Goal: Task Accomplishment & Management: Use online tool/utility

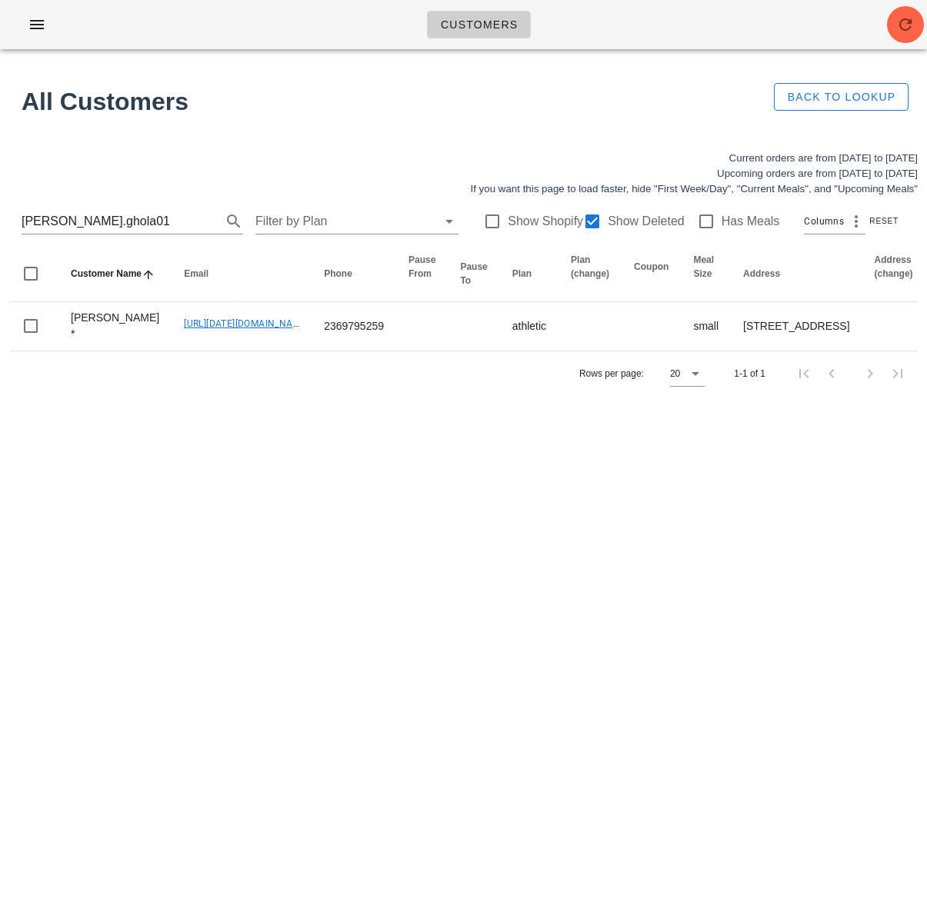
scroll to position [0, 56]
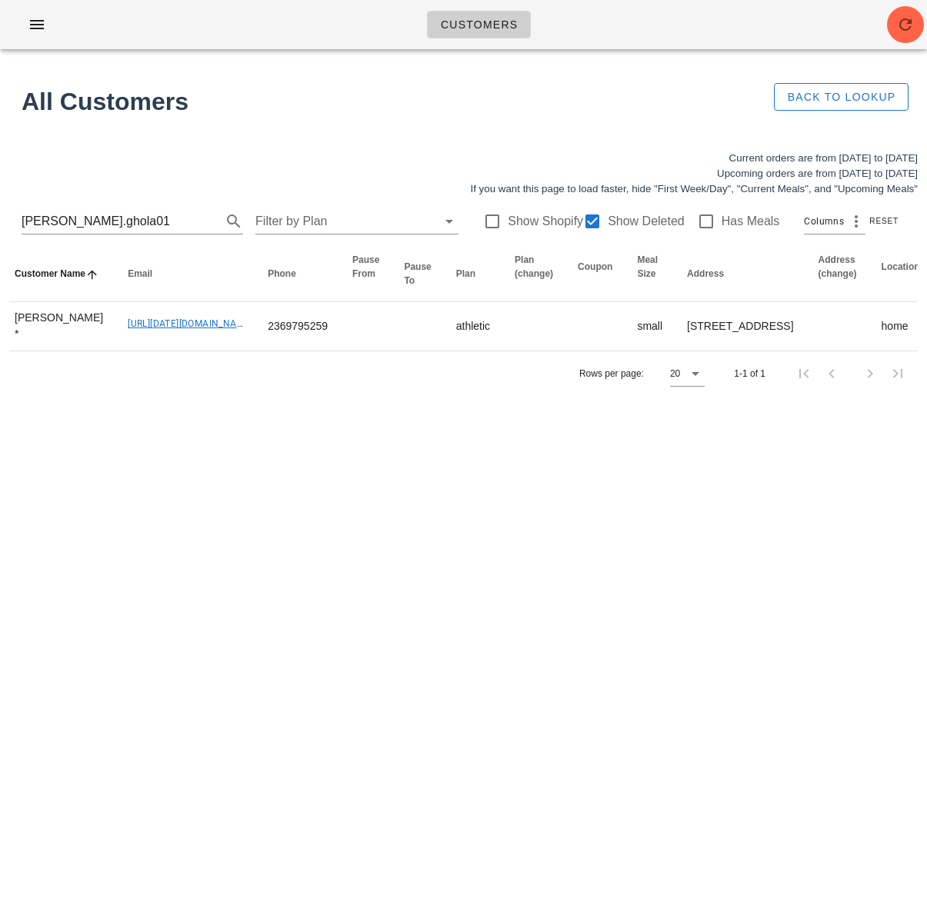
drag, startPoint x: 149, startPoint y: 45, endPoint x: 53, endPoint y: 38, distance: 96.4
click at [137, 42] on div "Customers" at bounding box center [463, 24] width 927 height 49
drag, startPoint x: 31, startPoint y: 22, endPoint x: 62, endPoint y: 171, distance: 152.5
click at [31, 22] on icon "button" at bounding box center [37, 24] width 18 height 18
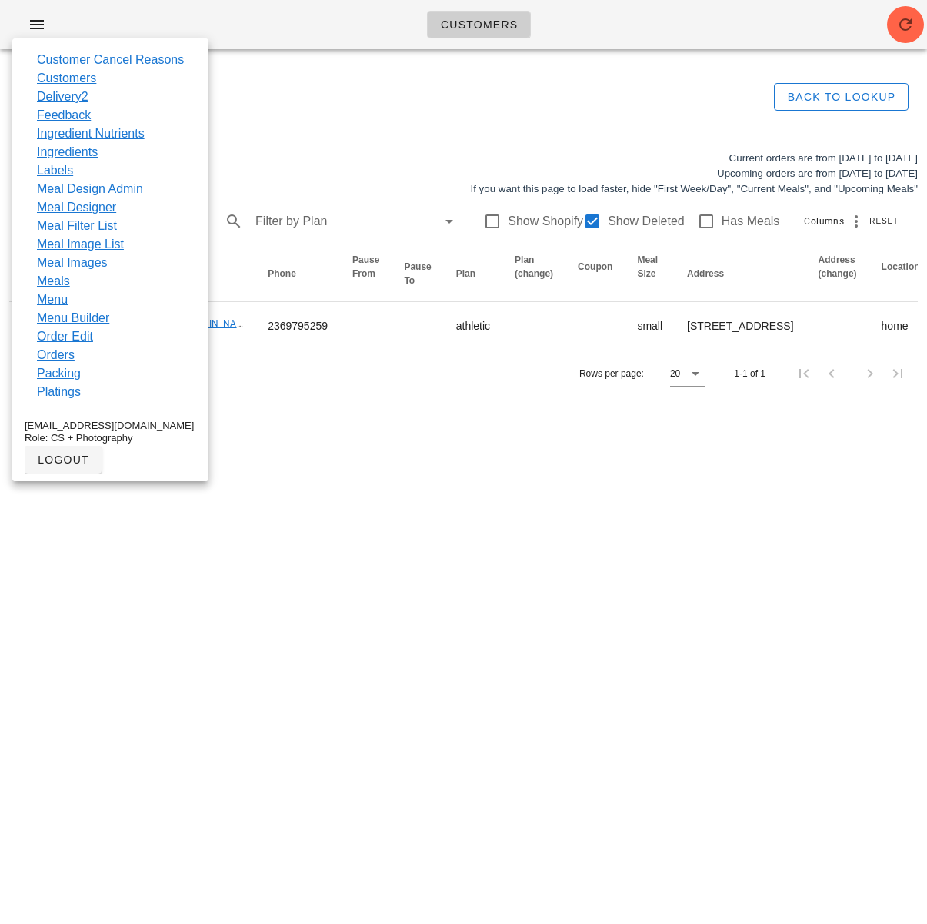
drag, startPoint x: 355, startPoint y: 33, endPoint x: 393, endPoint y: 7, distance: 45.9
click at [365, 22] on div "Customers" at bounding box center [463, 24] width 927 height 49
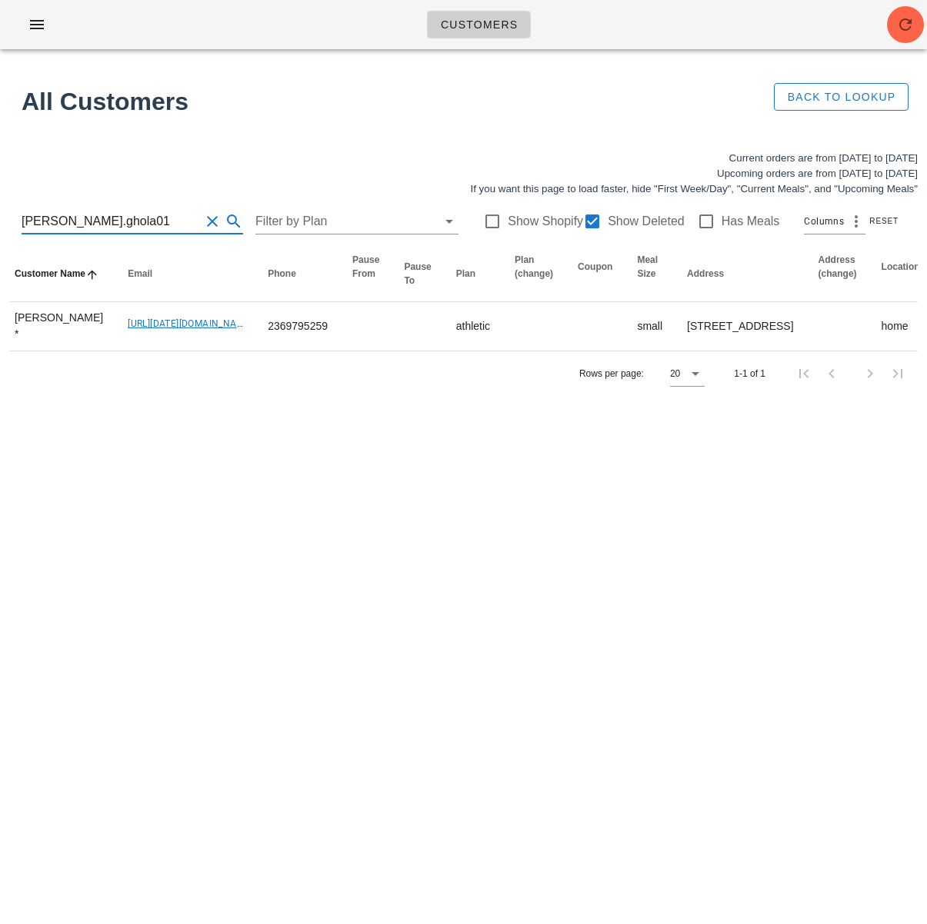
click at [18, 218] on div "leila.ghola01 Filter by Plan Show Shopify Show Deleted Has Meals Columns Reset" at bounding box center [463, 221] width 908 height 49
click at [37, 22] on icon "button" at bounding box center [37, 24] width 18 height 18
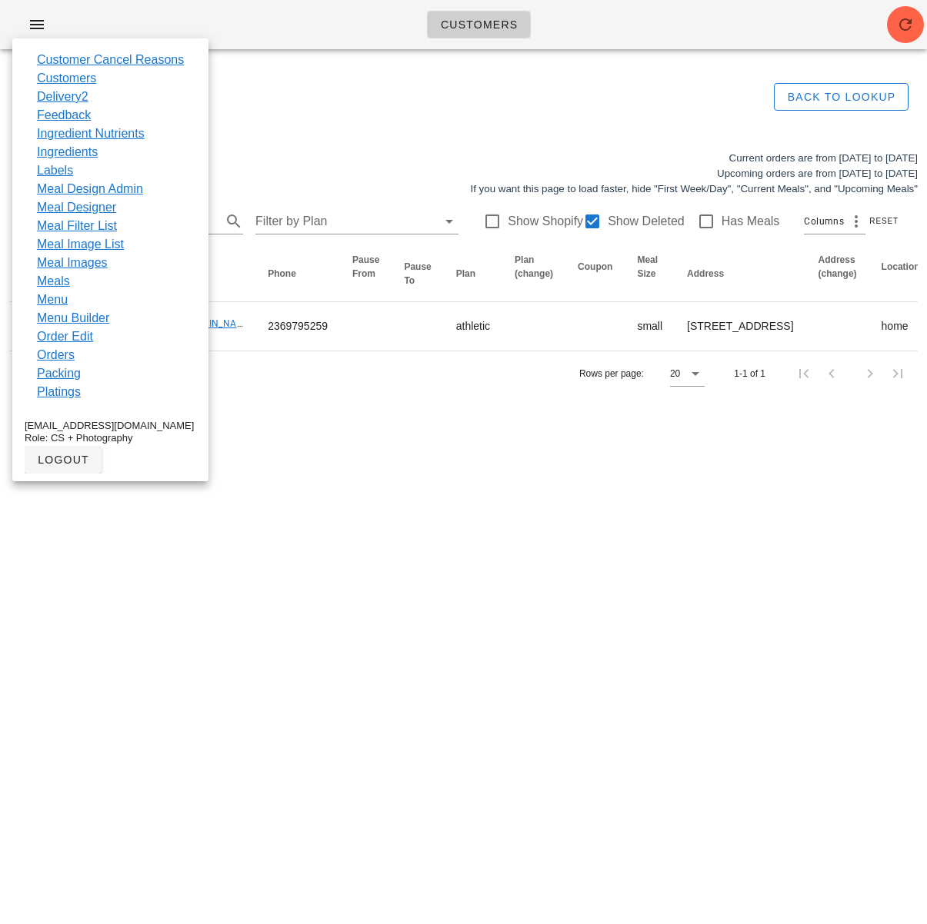
drag, startPoint x: 85, startPoint y: 331, endPoint x: 128, endPoint y: 262, distance: 81.1
click at [86, 331] on link "Order Edit" at bounding box center [65, 337] width 56 height 18
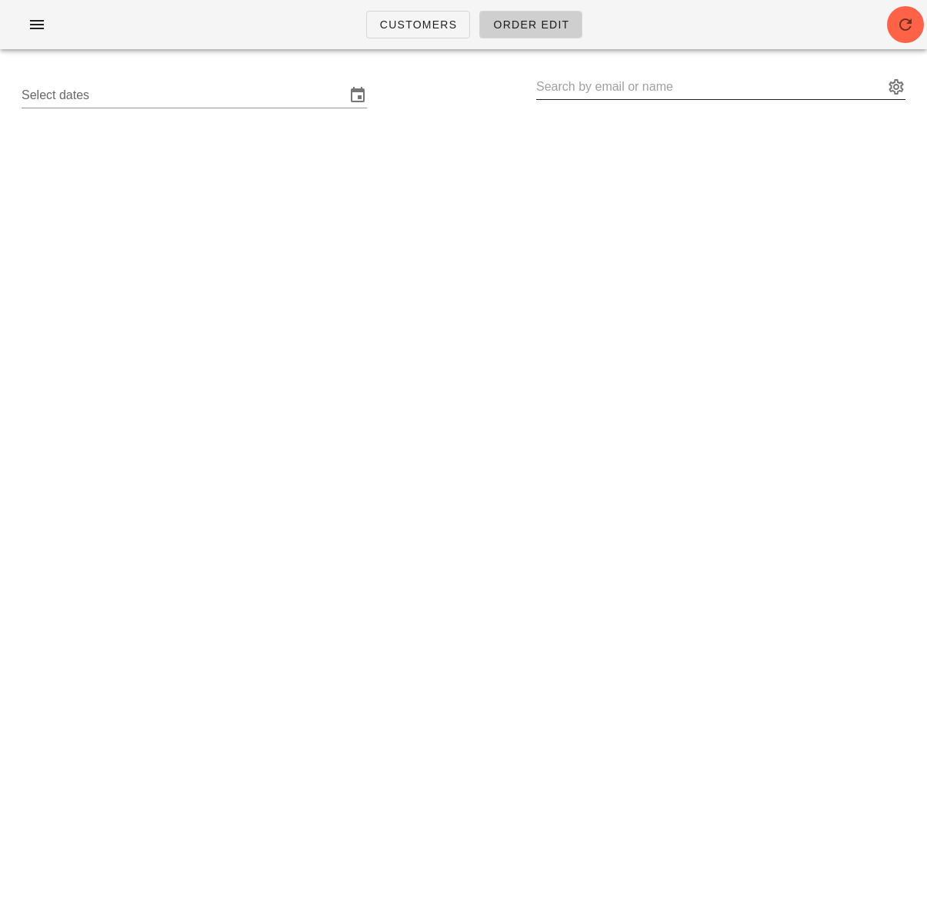
click at [671, 89] on input "text" at bounding box center [710, 87] width 348 height 25
paste input "Dominika"
type input "Dominika ([EMAIL_ADDRESS][DOMAIN_NAME])"
click at [227, 106] on input "Select dates" at bounding box center [184, 95] width 324 height 25
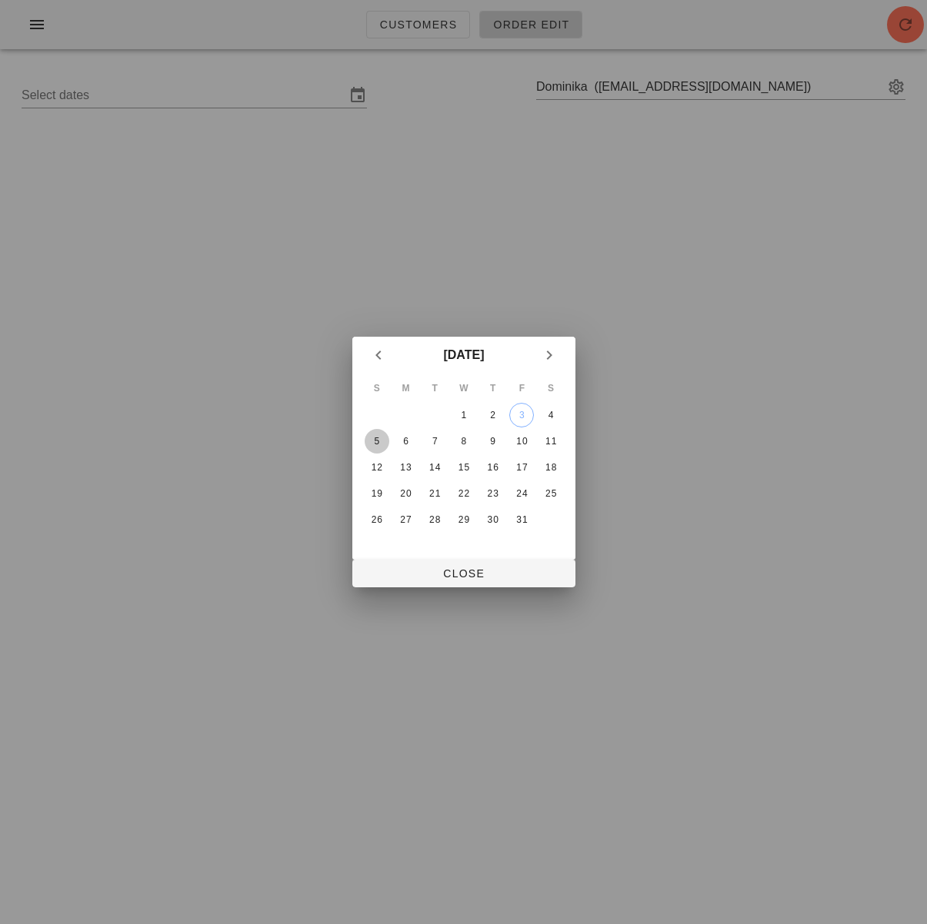
click at [373, 433] on button "5" at bounding box center [376, 441] width 25 height 25
click at [432, 556] on div "S M T W T F S 1 2 3 4 5 6 7 8 9 10 11 12 13 14 15 16 17 18 19 20 21 22 23 24 25…" at bounding box center [463, 467] width 223 height 186
click at [433, 564] on button "Close" at bounding box center [463, 574] width 223 height 28
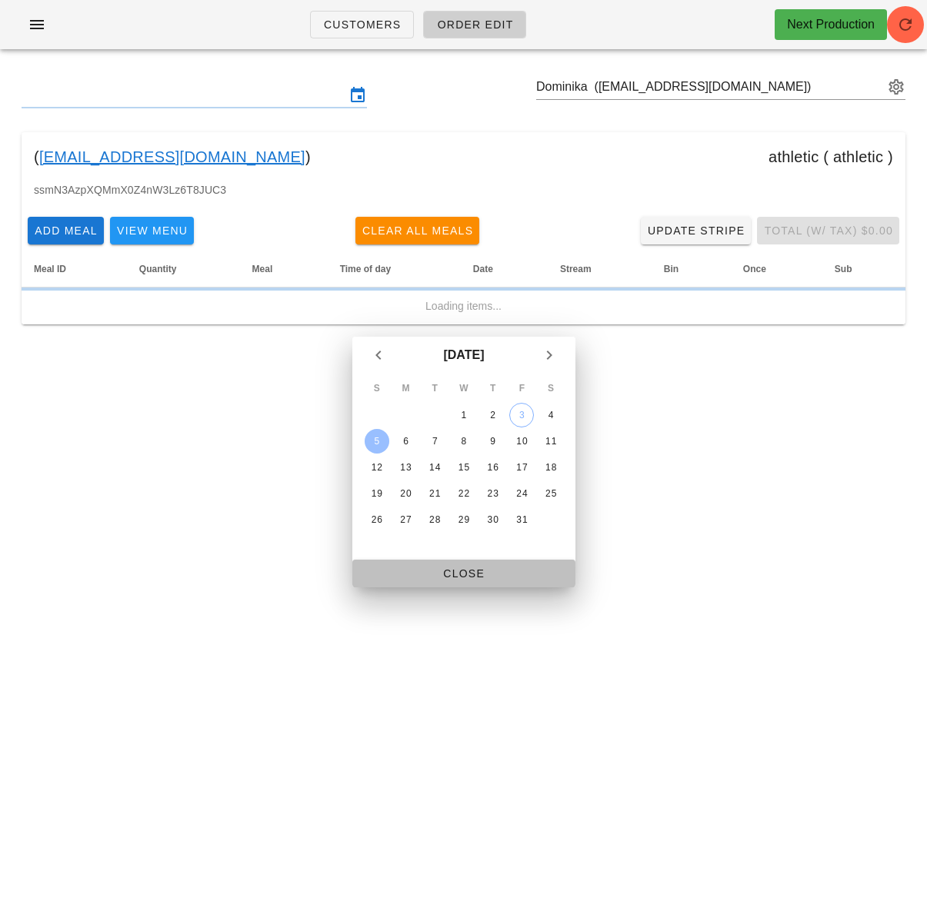
type input "[DATE] - [DATE]"
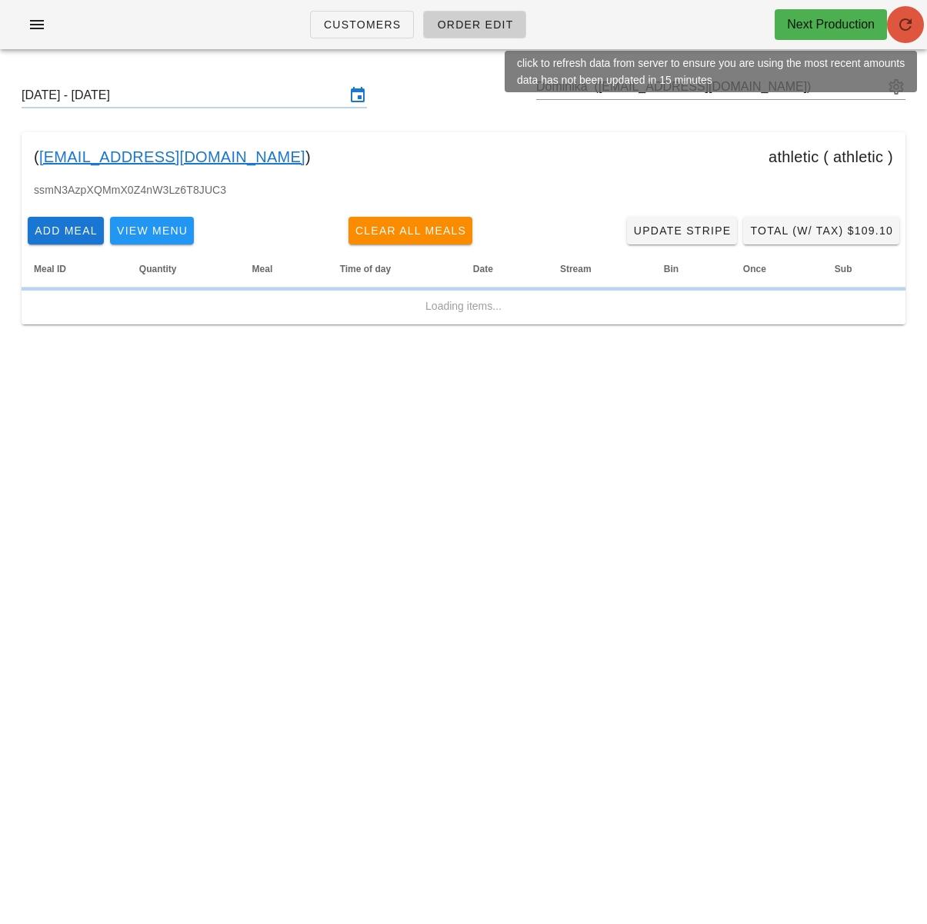
click at [903, 27] on icon "button" at bounding box center [905, 24] width 18 height 18
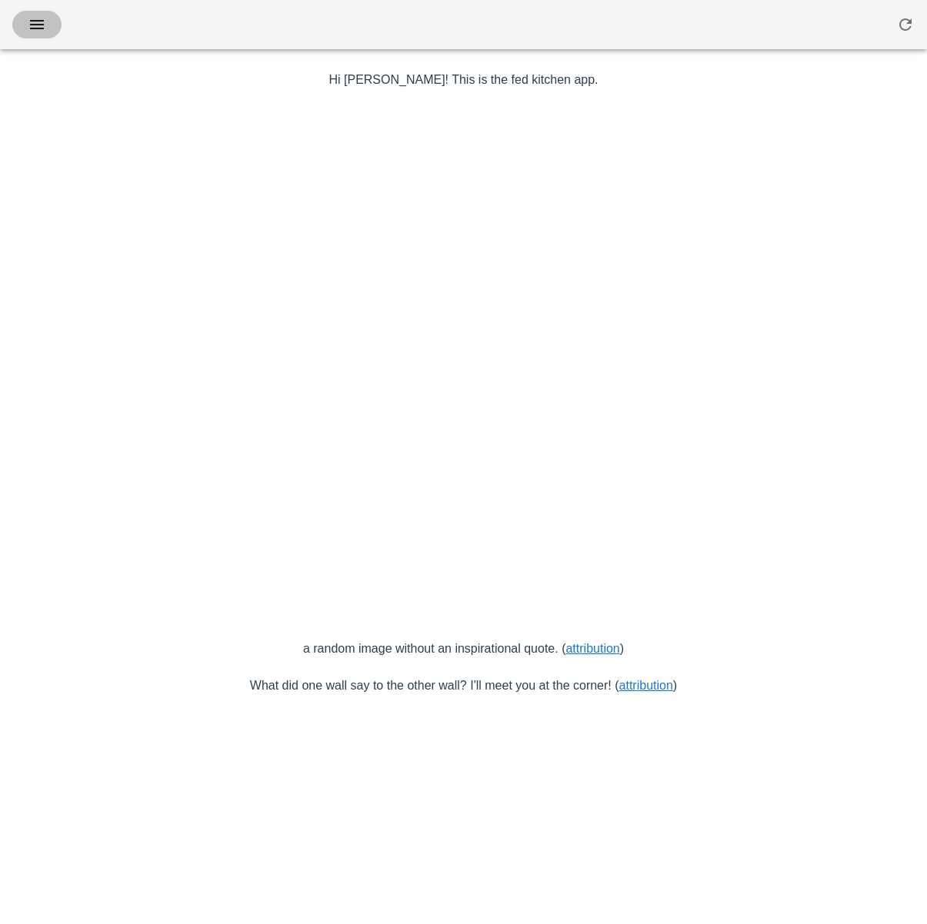
click at [28, 21] on icon "button" at bounding box center [37, 24] width 18 height 18
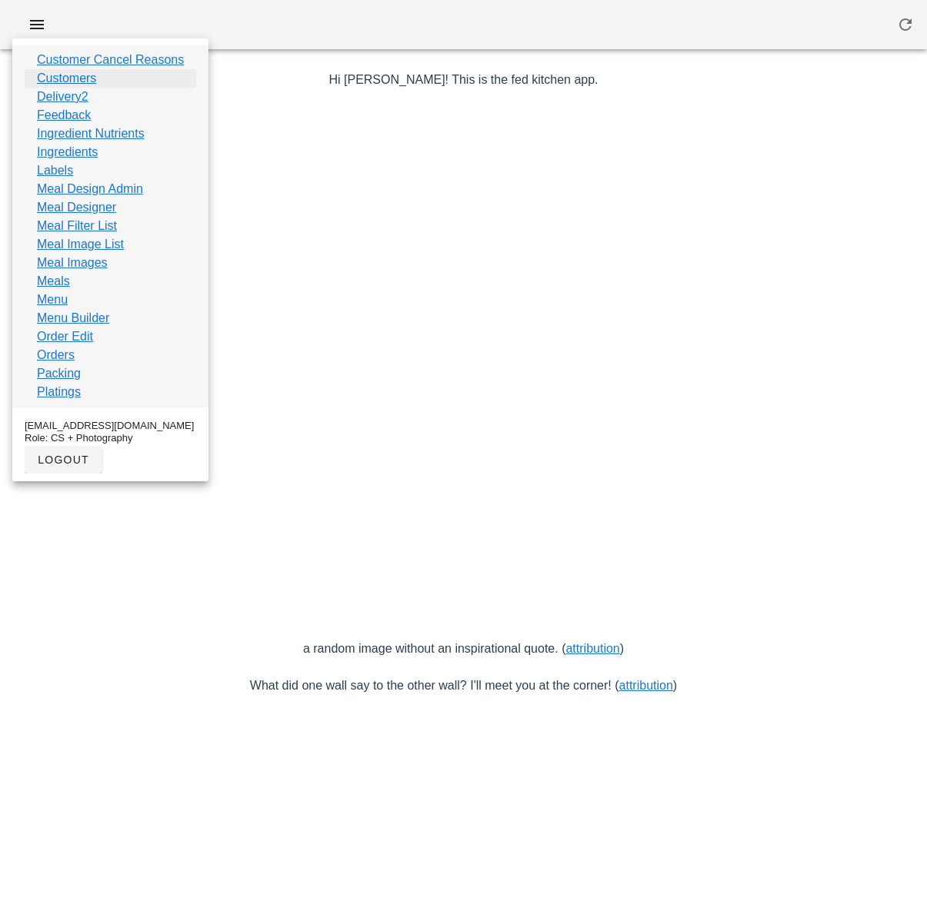
click at [72, 78] on link "Customers" at bounding box center [66, 78] width 59 height 18
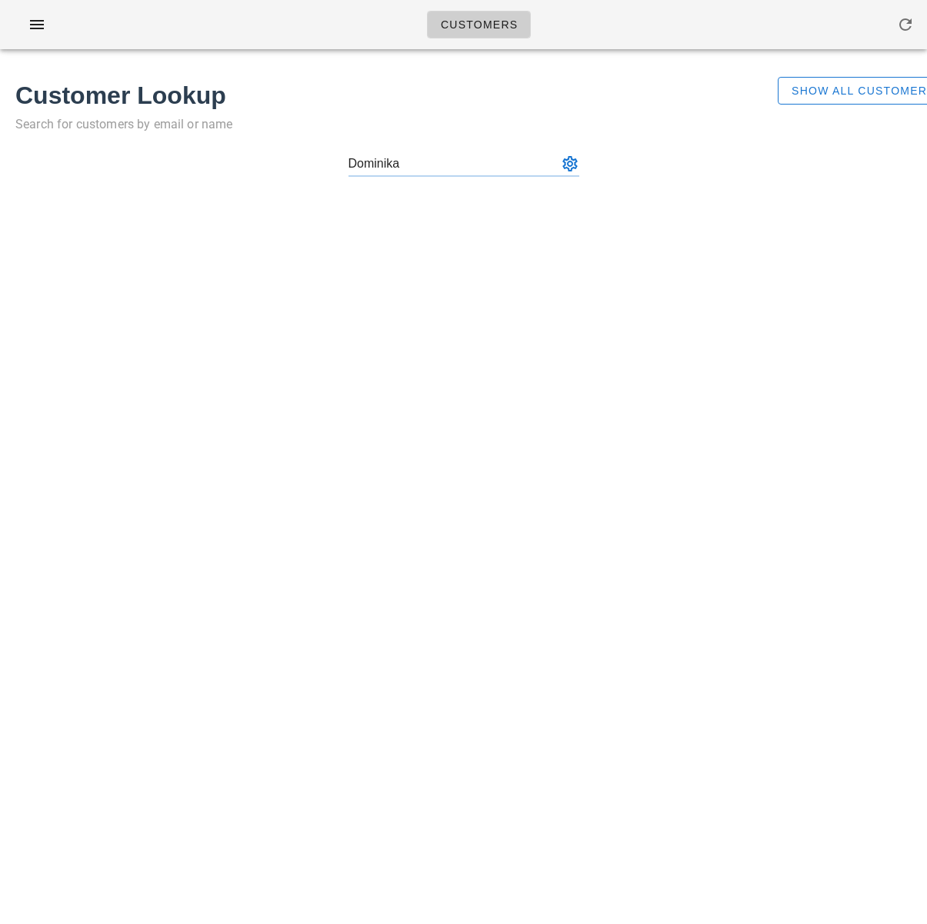
type input "Dominika (influencer2@fedfedfed.com)"
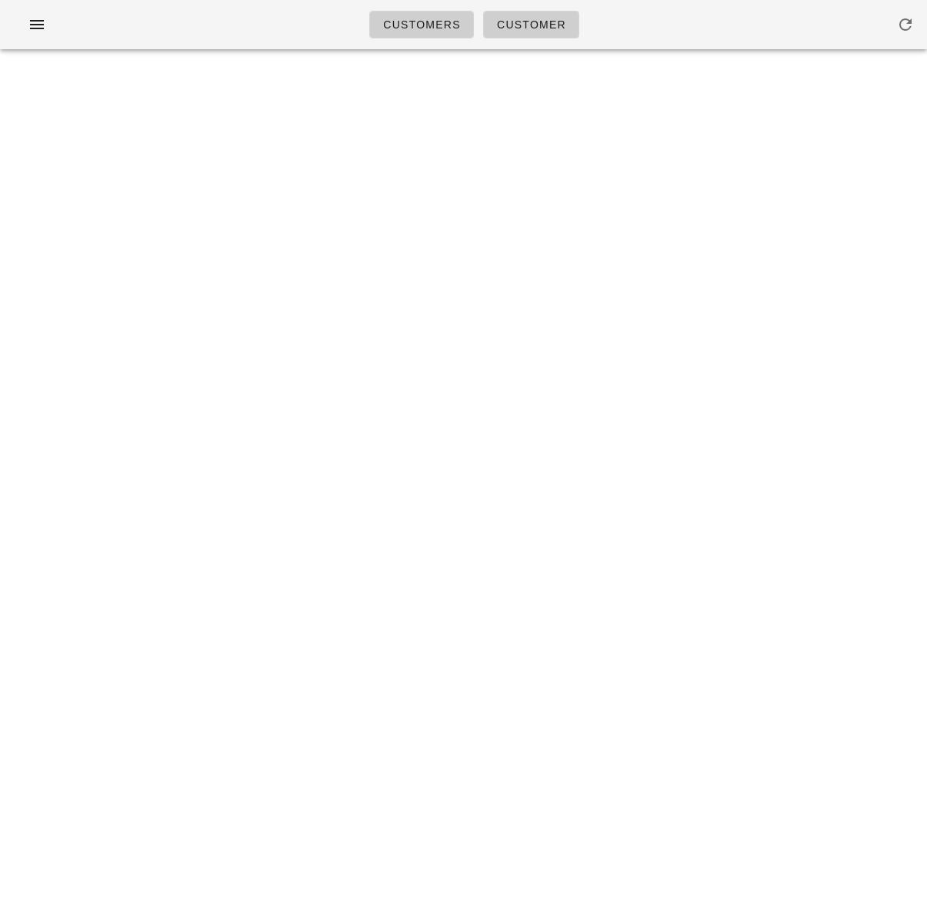
click at [298, 165] on div "Customers Customer Something unexpected happened. Please refresh the page and c…" at bounding box center [463, 462] width 927 height 924
